Goal: Task Accomplishment & Management: Use online tool/utility

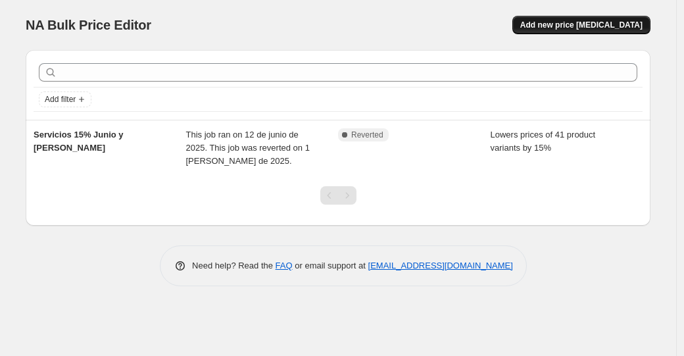
click at [595, 20] on span "Add new price [MEDICAL_DATA]" at bounding box center [581, 25] width 122 height 11
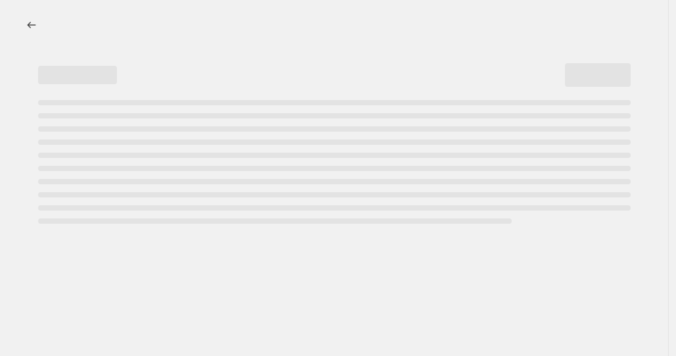
select select "percentage"
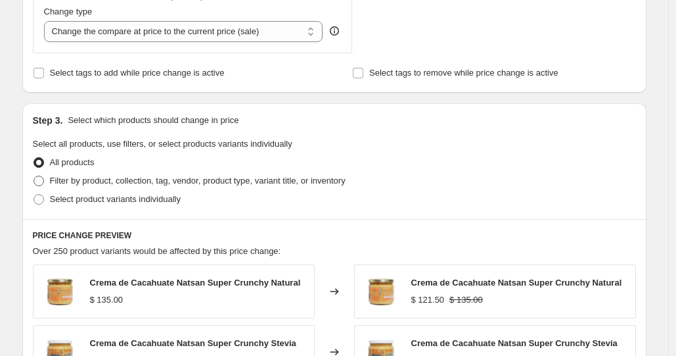
scroll to position [513, 0]
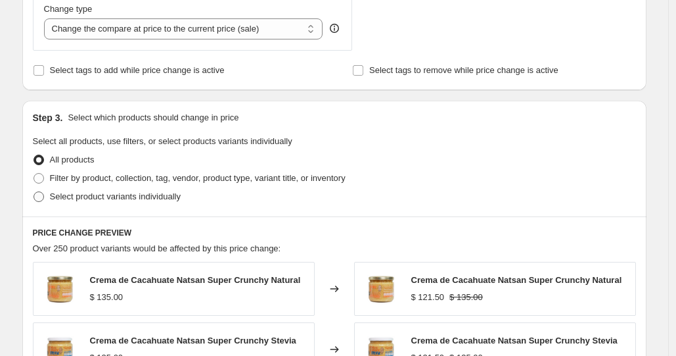
click at [159, 197] on span "Select product variants individually" at bounding box center [115, 196] width 131 height 10
click at [34, 192] on input "Select product variants individually" at bounding box center [34, 191] width 1 height 1
radio input "true"
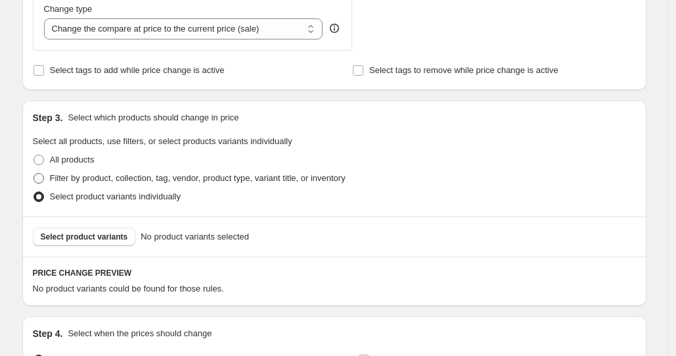
click at [134, 177] on span "Filter by product, collection, tag, vendor, product type, variant title, or inv…" at bounding box center [198, 178] width 296 height 10
click at [34, 174] on input "Filter by product, collection, tag, vendor, product type, variant title, or inv…" at bounding box center [34, 173] width 1 height 1
radio input "true"
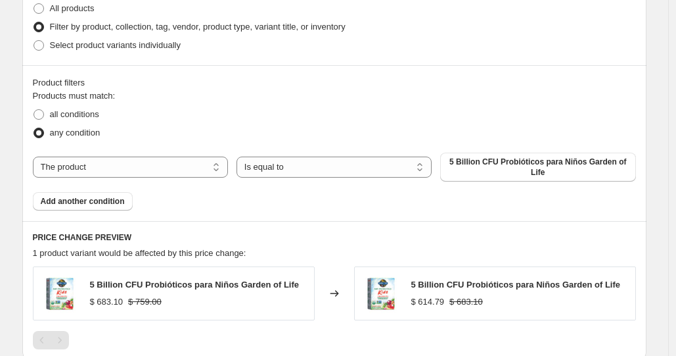
scroll to position [674, 0]
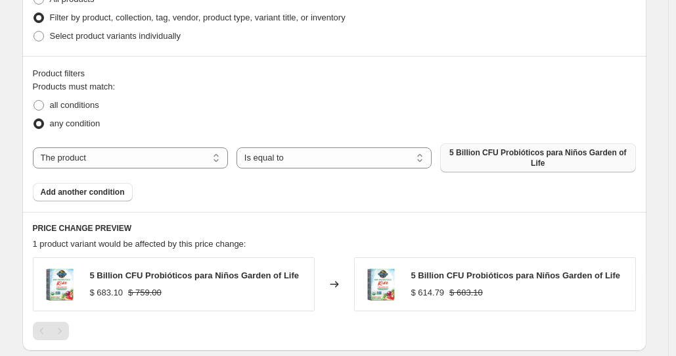
click at [534, 163] on span "5 Billion CFU Probióticos para Niños Garden of Life" at bounding box center [537, 157] width 179 height 21
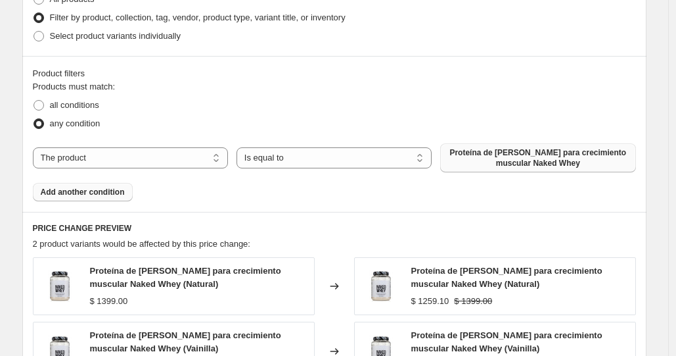
click at [81, 193] on span "Add another condition" at bounding box center [83, 192] width 84 height 11
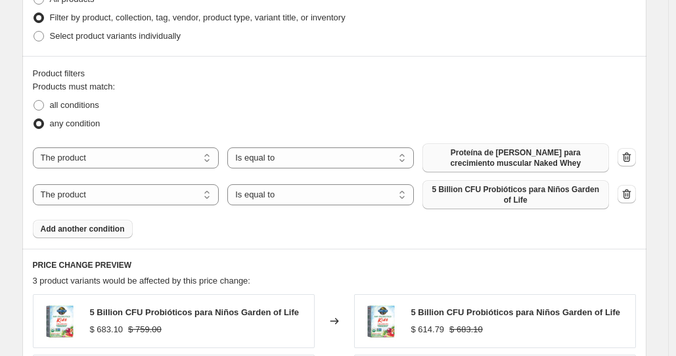
click at [524, 195] on span "5 Billion CFU Probióticos para Niños Garden of Life" at bounding box center [516, 194] width 171 height 21
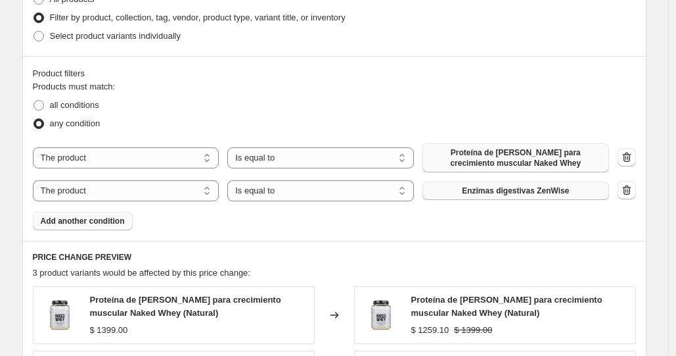
click at [100, 220] on span "Add another condition" at bounding box center [83, 221] width 84 height 11
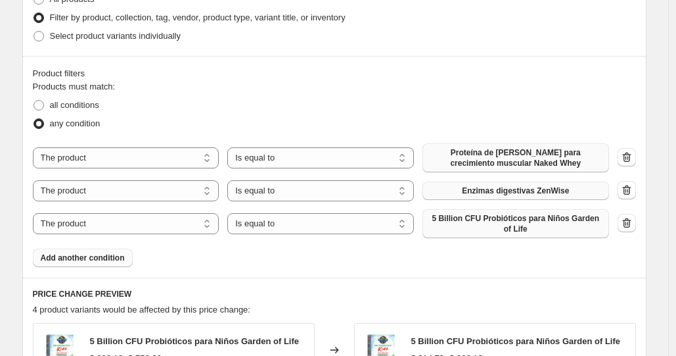
click at [464, 212] on button "5 Billion CFU Probióticos para Niños Garden of Life" at bounding box center [516, 223] width 187 height 29
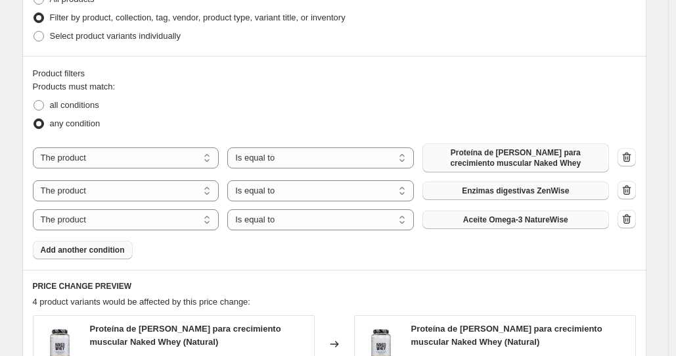
click at [108, 248] on span "Add another condition" at bounding box center [83, 250] width 84 height 11
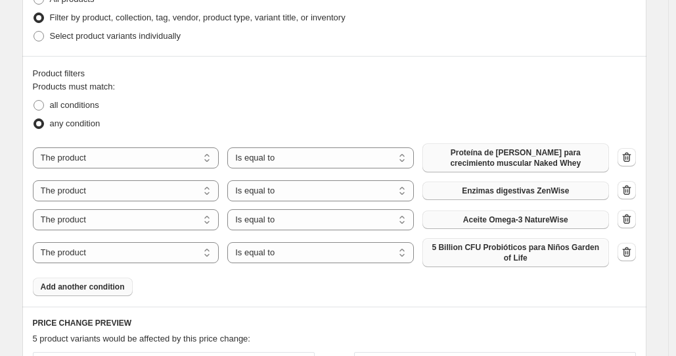
click at [524, 252] on span "5 Billion CFU Probióticos para Niños Garden of Life" at bounding box center [516, 252] width 171 height 21
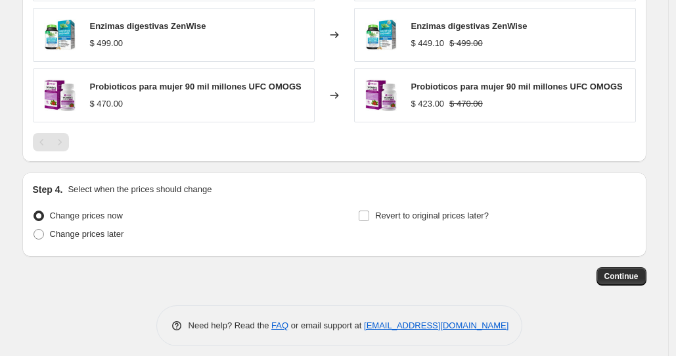
scroll to position [1217, 0]
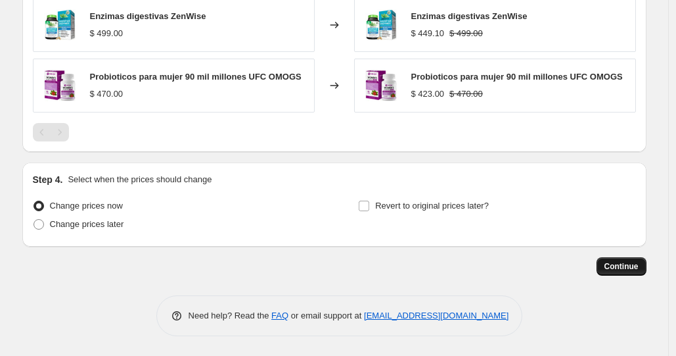
click at [620, 268] on span "Continue" at bounding box center [622, 266] width 34 height 11
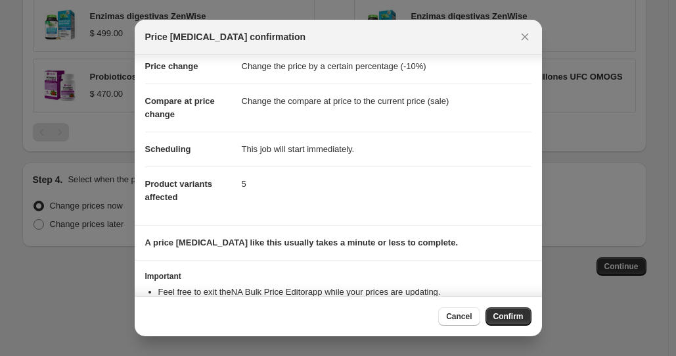
scroll to position [76, 0]
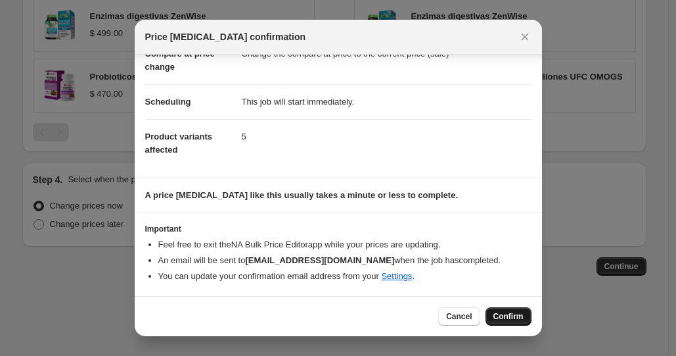
click at [505, 314] on span "Confirm" at bounding box center [509, 316] width 30 height 11
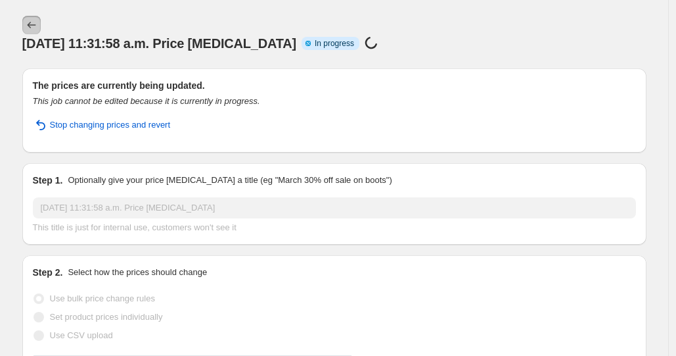
click at [33, 26] on icon "Price change jobs" at bounding box center [31, 24] width 13 height 13
